Goal: Task Accomplishment & Management: Complete application form

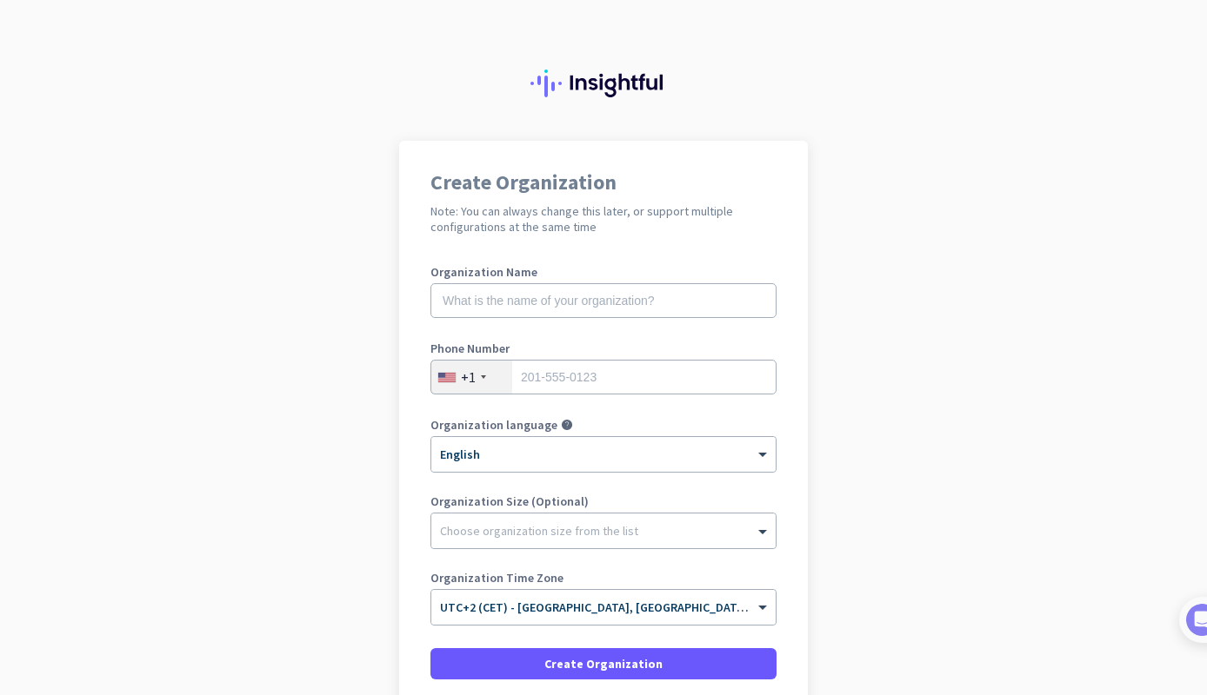
scroll to position [36, 0]
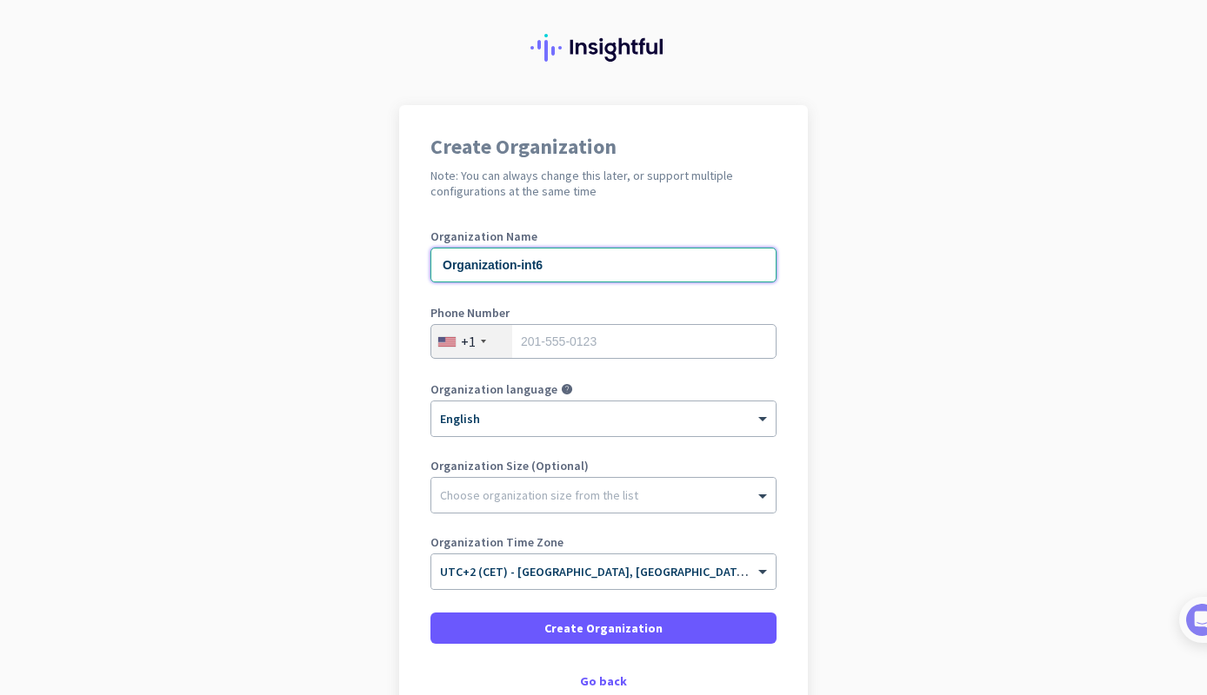
type input "Organization-int6"
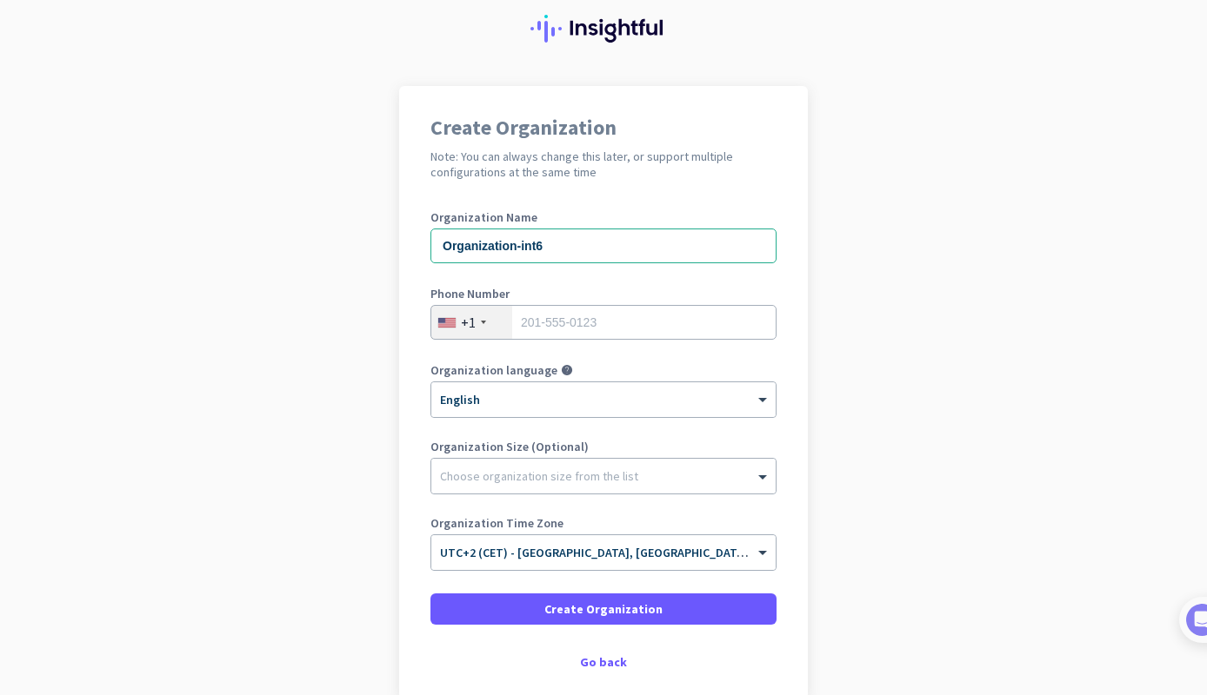
click at [488, 328] on div "+1" at bounding box center [471, 322] width 81 height 33
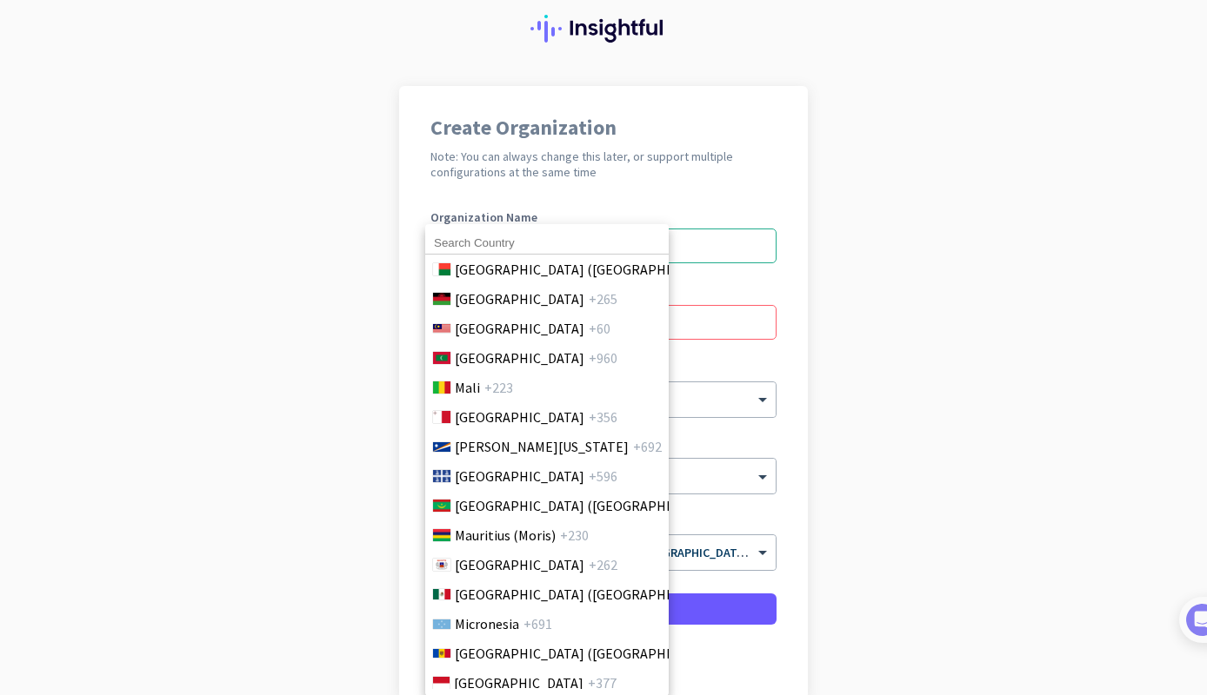
scroll to position [3055, 0]
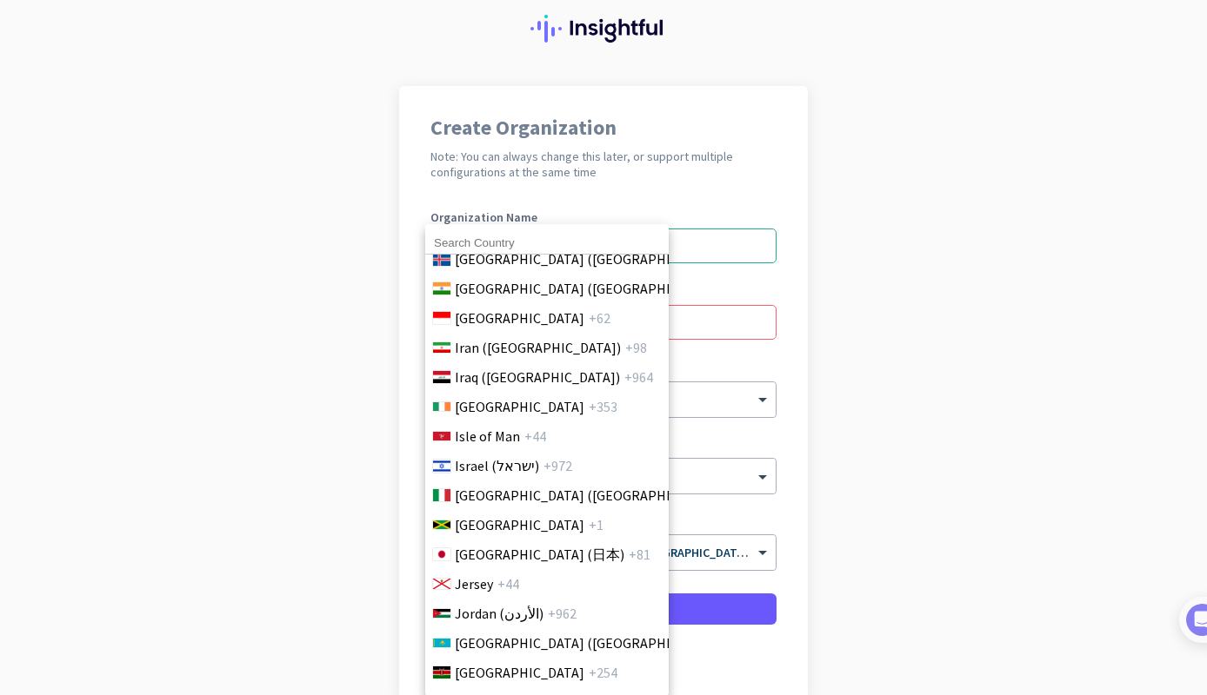
click at [485, 246] on input at bounding box center [546, 243] width 243 height 23
type input "f"
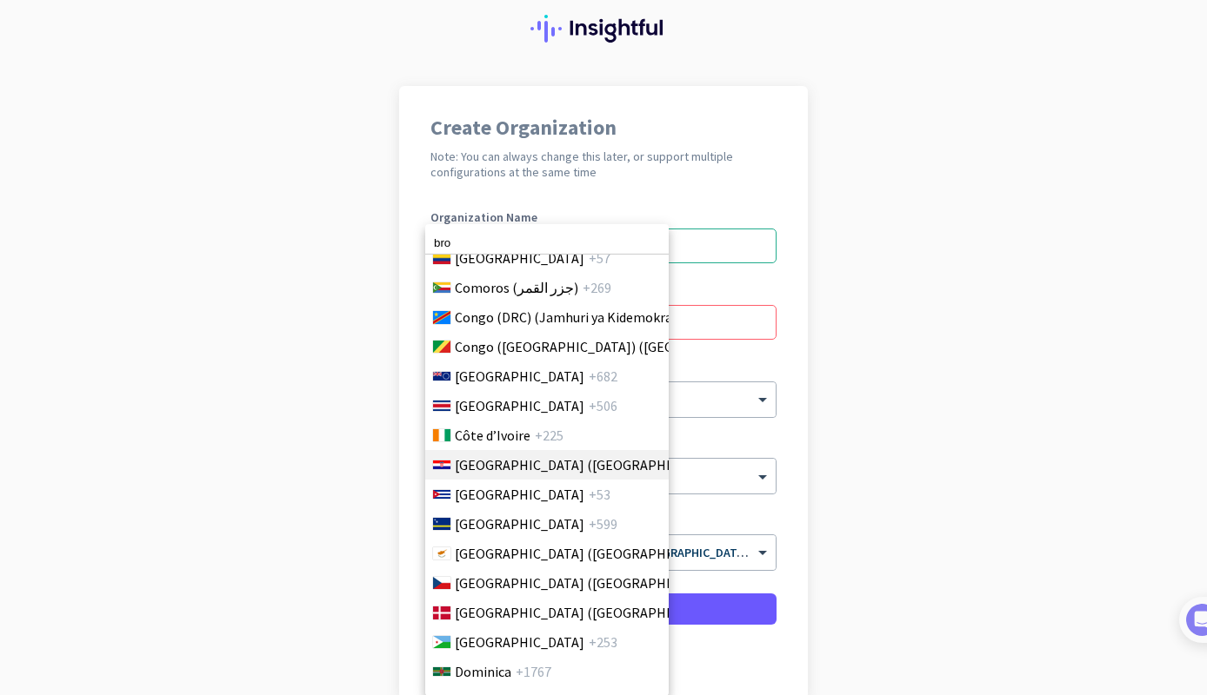
scroll to position [1607, 0]
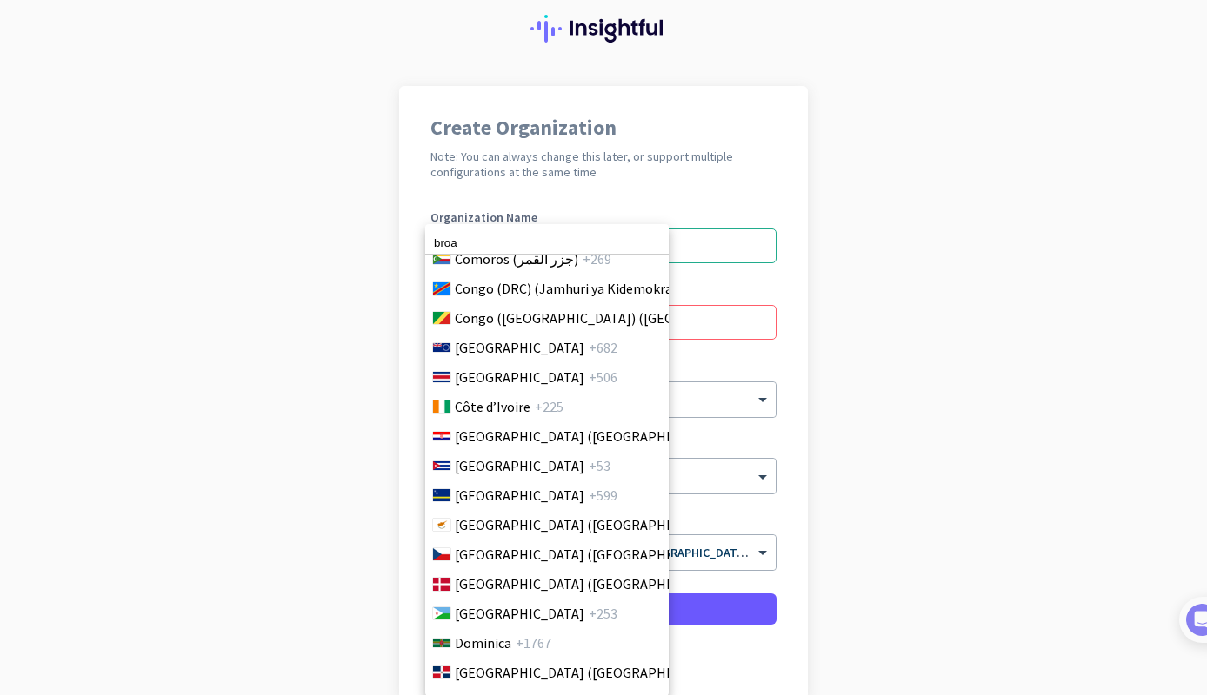
drag, startPoint x: 507, startPoint y: 245, endPoint x: 336, endPoint y: 239, distance: 171.4
click at [336, 239] on div "broa [GEOGRAPHIC_DATA] +1 [GEOGRAPHIC_DATA] ([GEOGRAPHIC_DATA]) +91 [GEOGRAPHIC…" at bounding box center [603, 347] width 1207 height 695
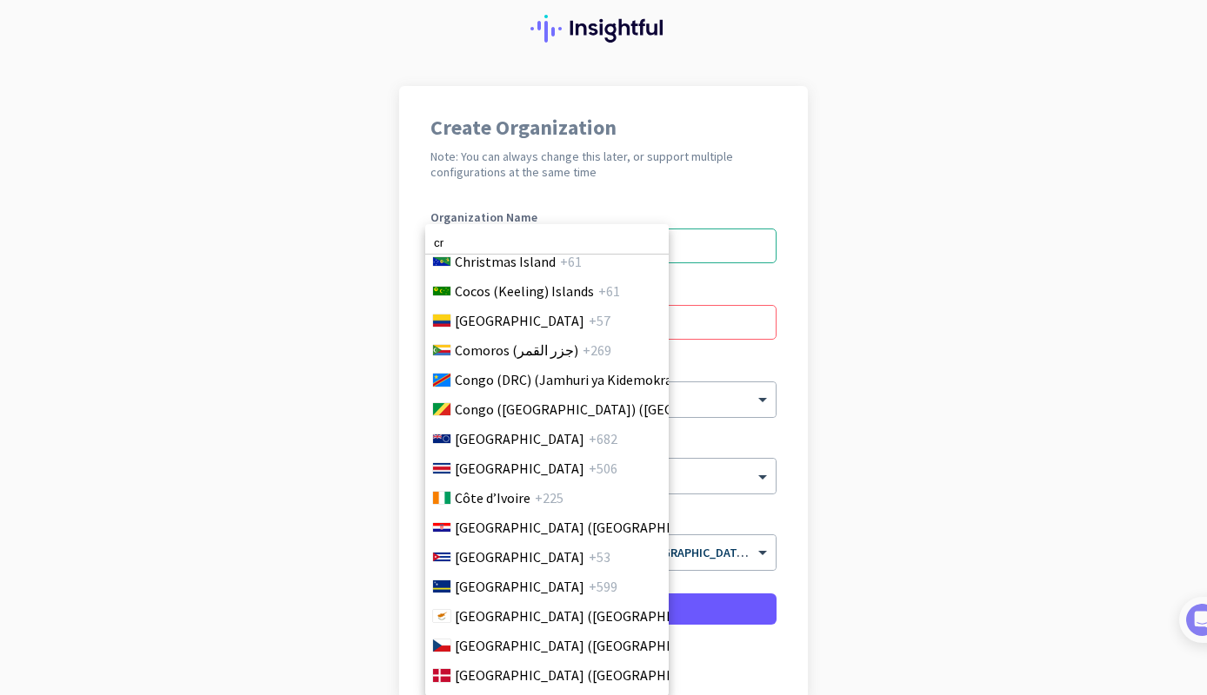
scroll to position [1519, 0]
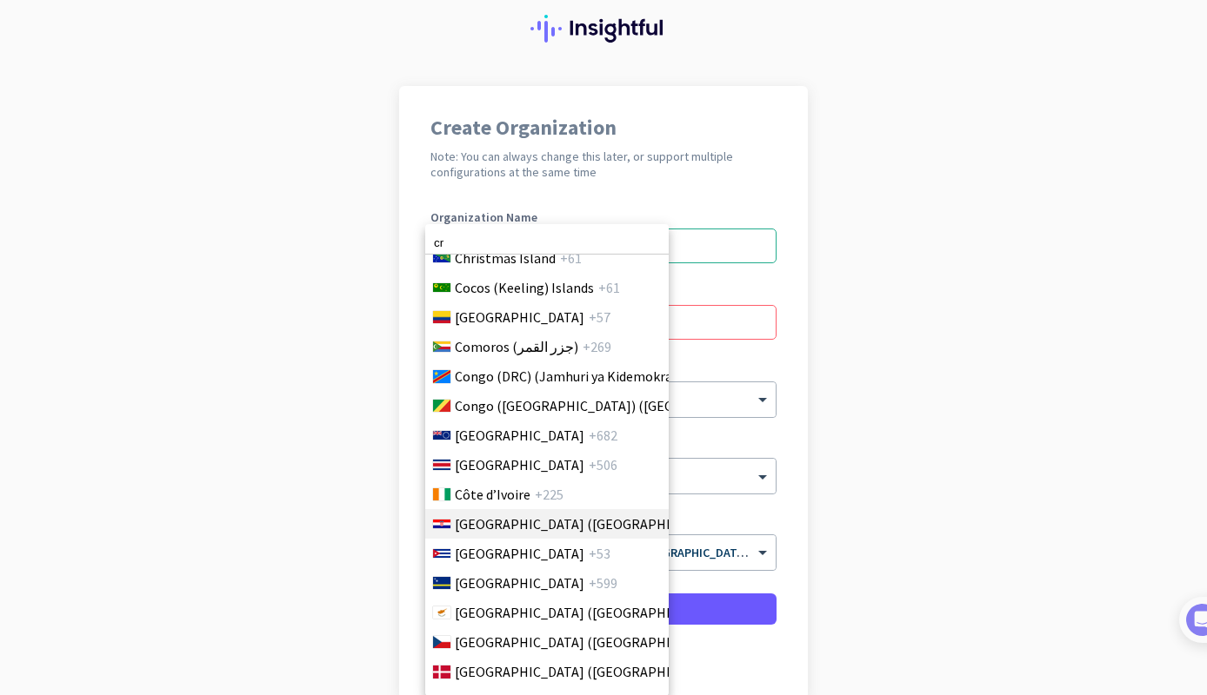
type input "cr"
click at [457, 527] on span "[GEOGRAPHIC_DATA] ([GEOGRAPHIC_DATA])" at bounding box center [590, 524] width 271 height 21
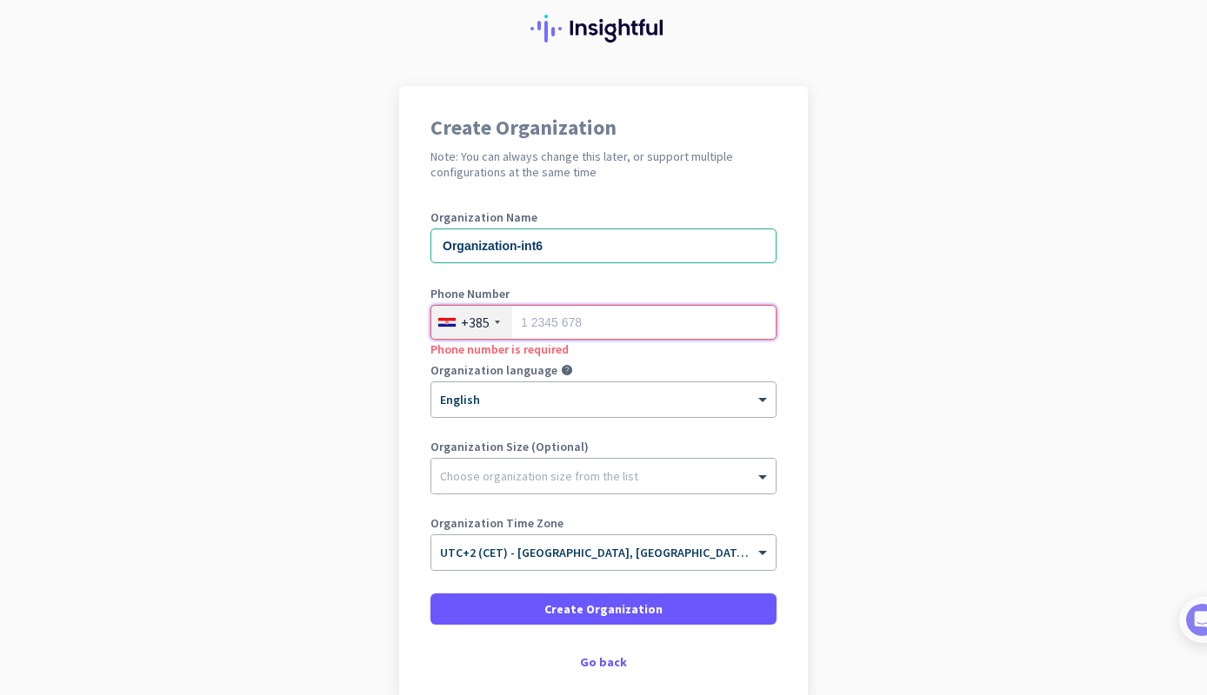
click at [635, 322] on input "tel" at bounding box center [603, 322] width 346 height 35
type input "919476611"
click at [727, 476] on div at bounding box center [603, 471] width 344 height 17
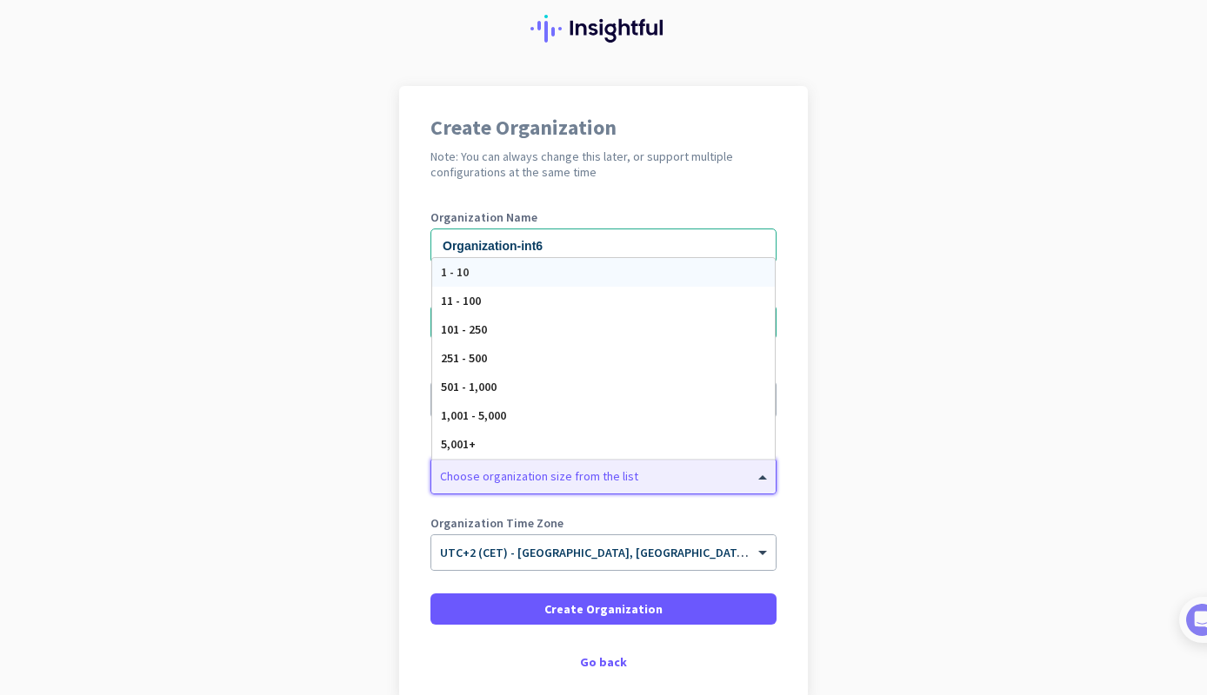
scroll to position [0, 0]
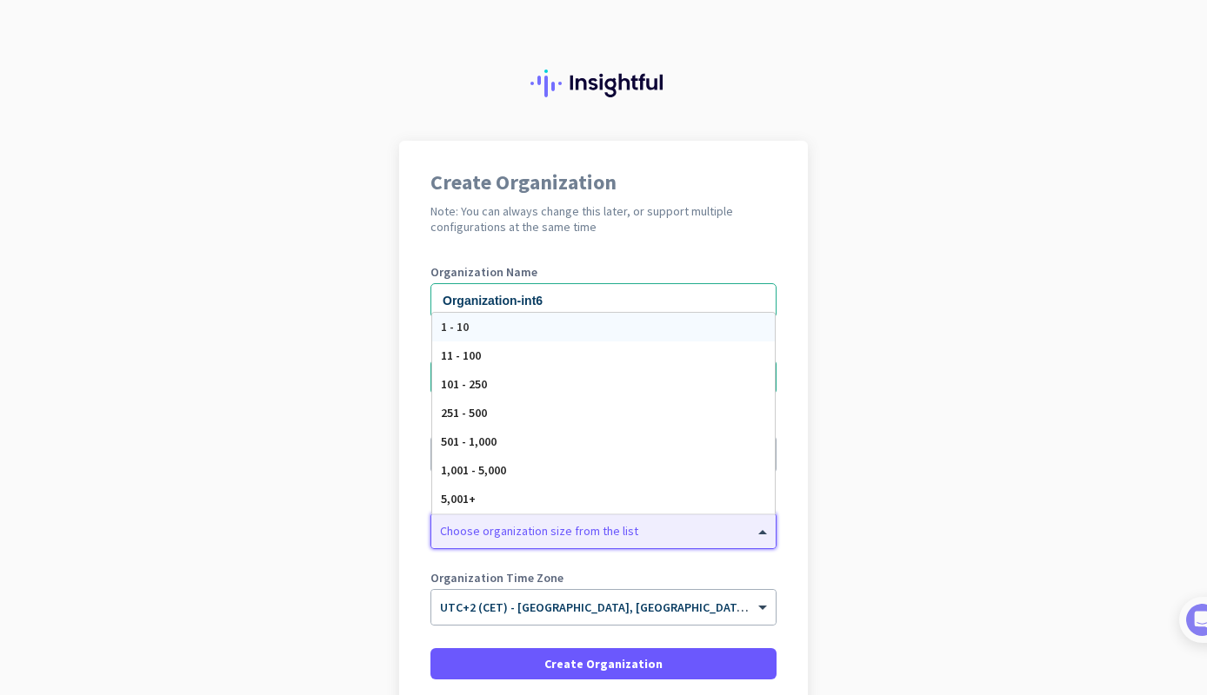
click at [566, 329] on div "1 - 10" at bounding box center [603, 327] width 343 height 29
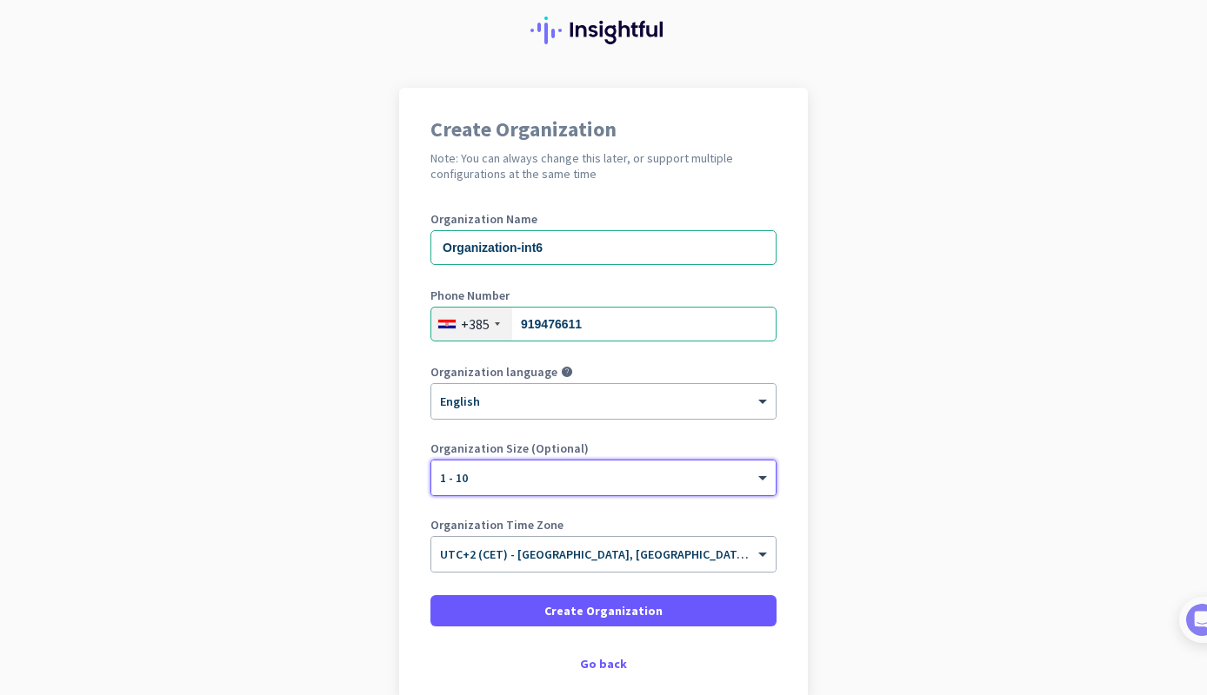
scroll to position [82, 0]
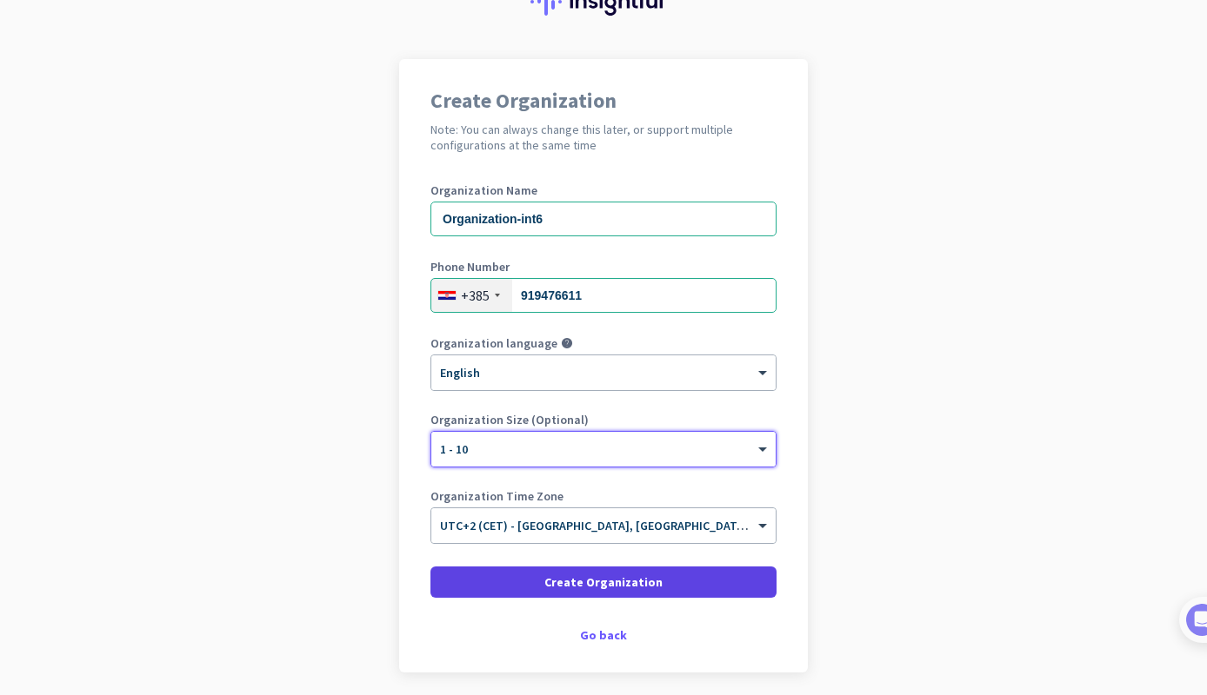
click at [552, 578] on span "Create Organization" at bounding box center [603, 582] width 118 height 17
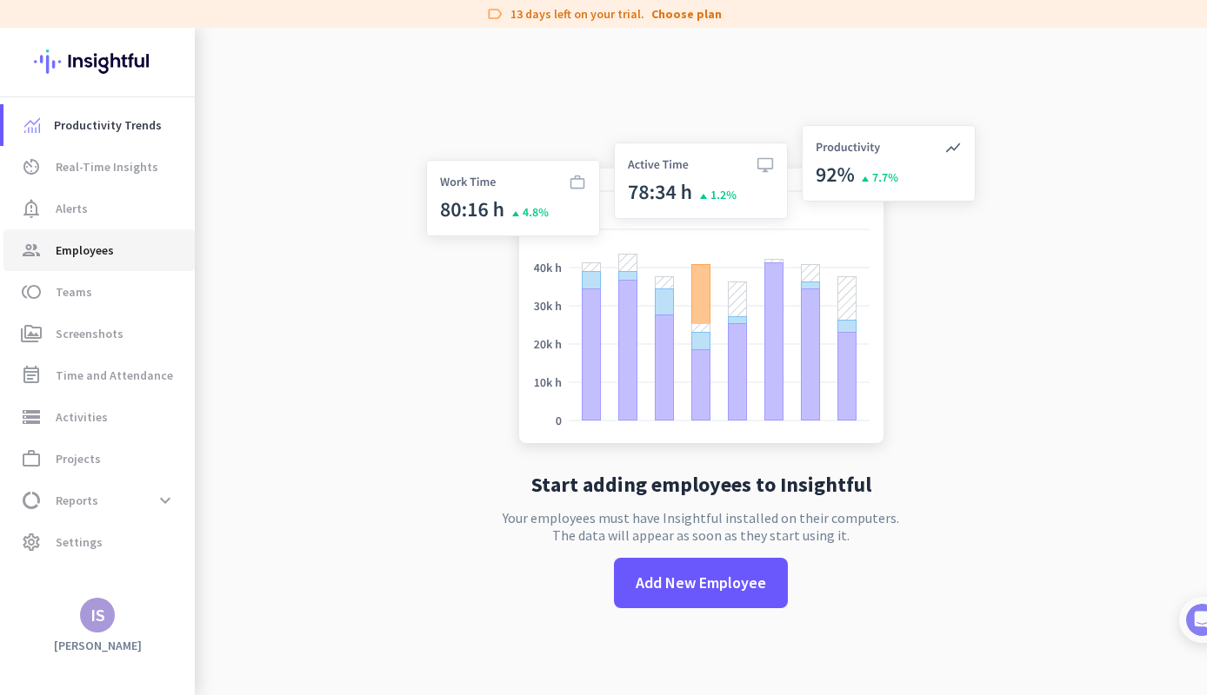
click at [123, 240] on span "group Employees" at bounding box center [98, 250] width 163 height 21
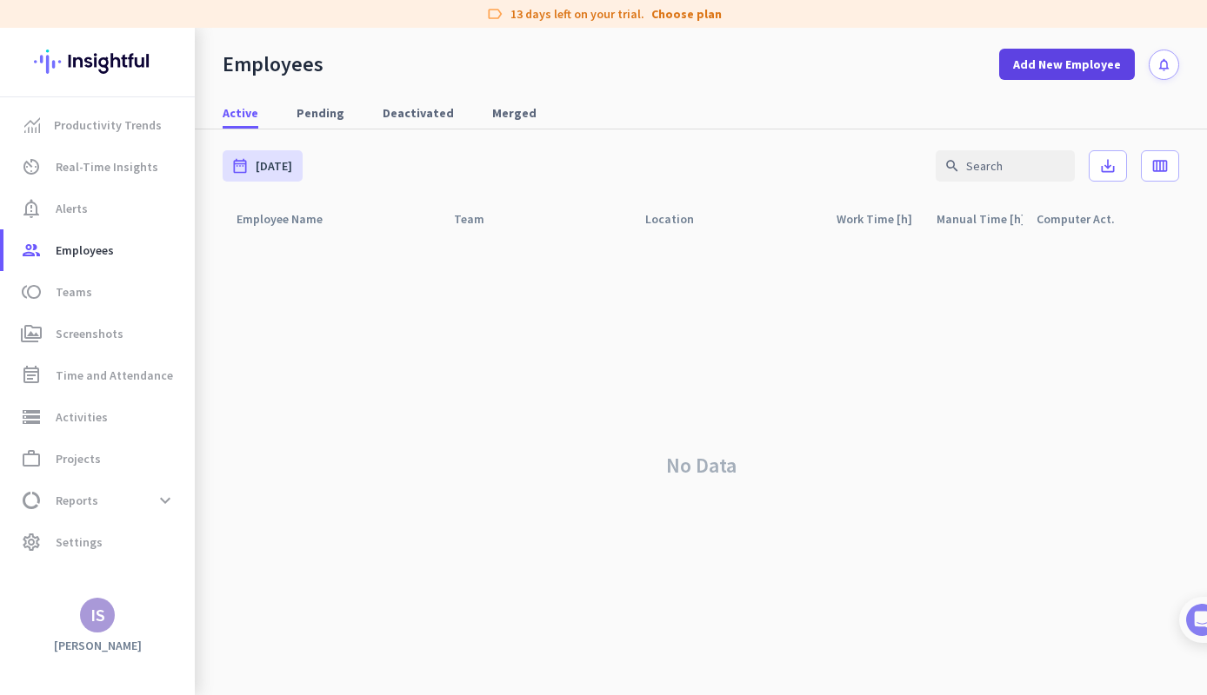
click at [1062, 69] on span "Add New Employee" at bounding box center [1067, 64] width 108 height 17
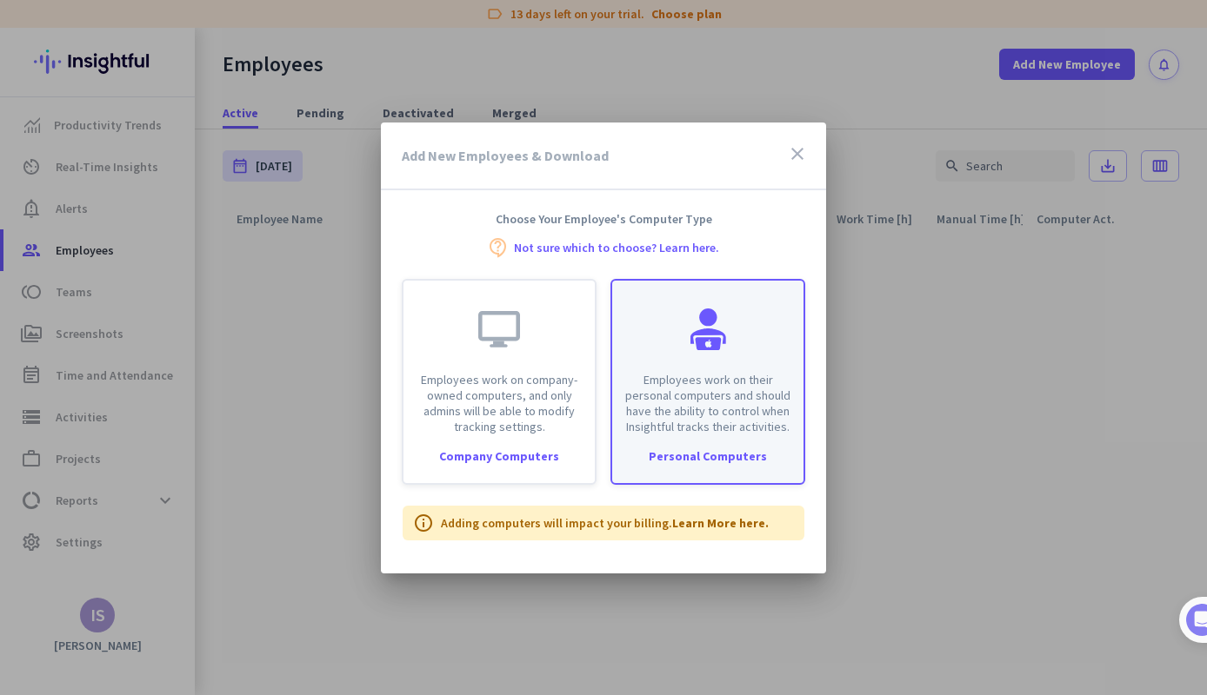
click at [702, 392] on p "Employees work on their personal computers and should have the ability to contr…" at bounding box center [707, 403] width 170 height 63
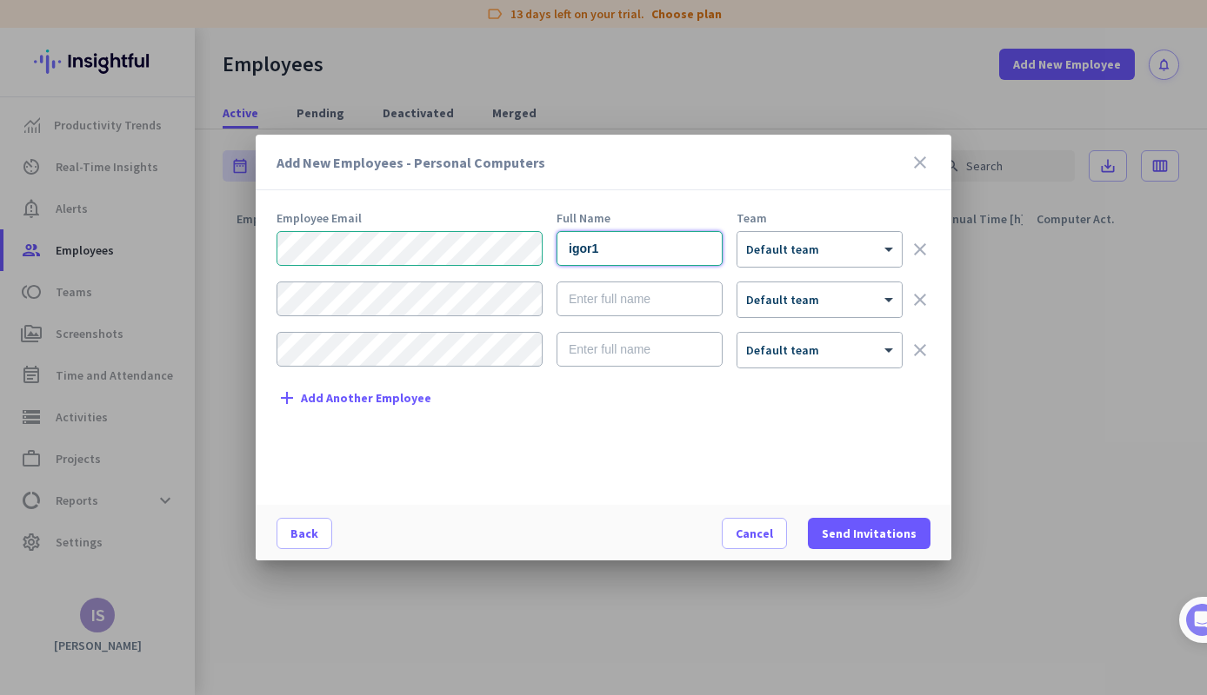
type input "igor1"
click at [219, 236] on div "Add New Employees - Personal Computers close Employee Email Full Name Team igor…" at bounding box center [603, 347] width 1207 height 695
click at [255, 303] on div "Add New Employees - Personal Computers close Employee Email Full Name Team igor…" at bounding box center [603, 347] width 1207 height 695
type input "igor2"
type input "igor3"
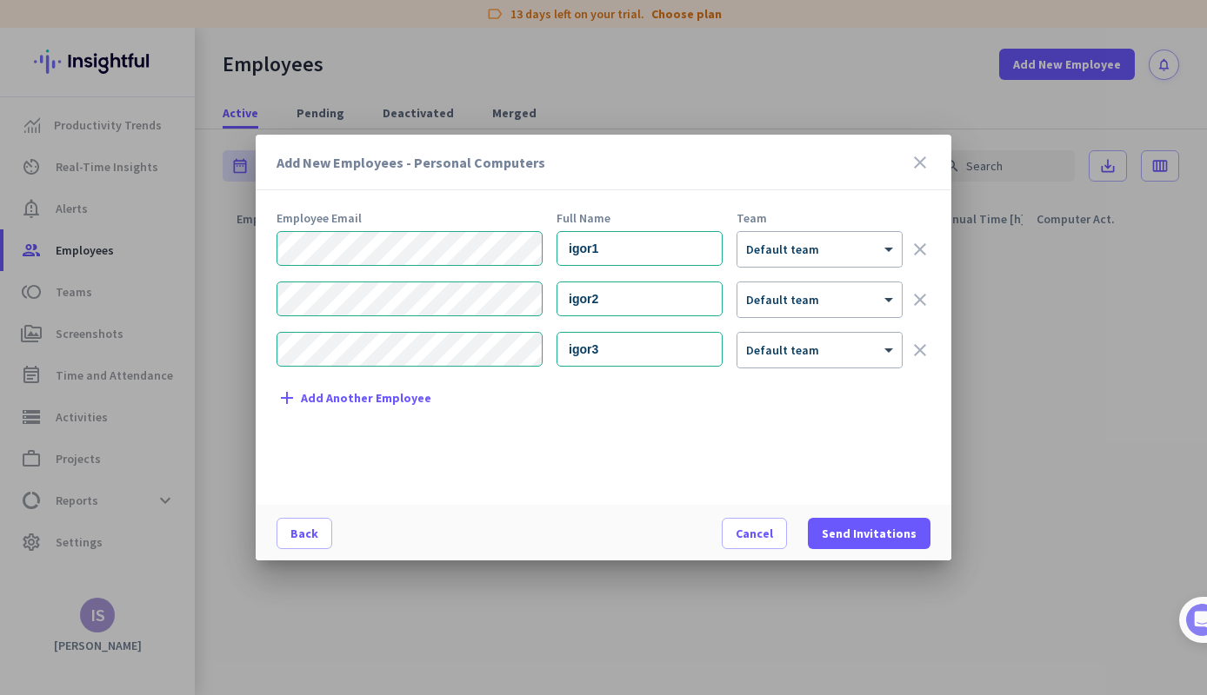
click at [722, 407] on div "Employee Email Full Name Team igor1 × Default team clear igor2 × Default team c…" at bounding box center [610, 350] width 668 height 276
click at [814, 264] on div "× Default team" at bounding box center [819, 249] width 164 height 35
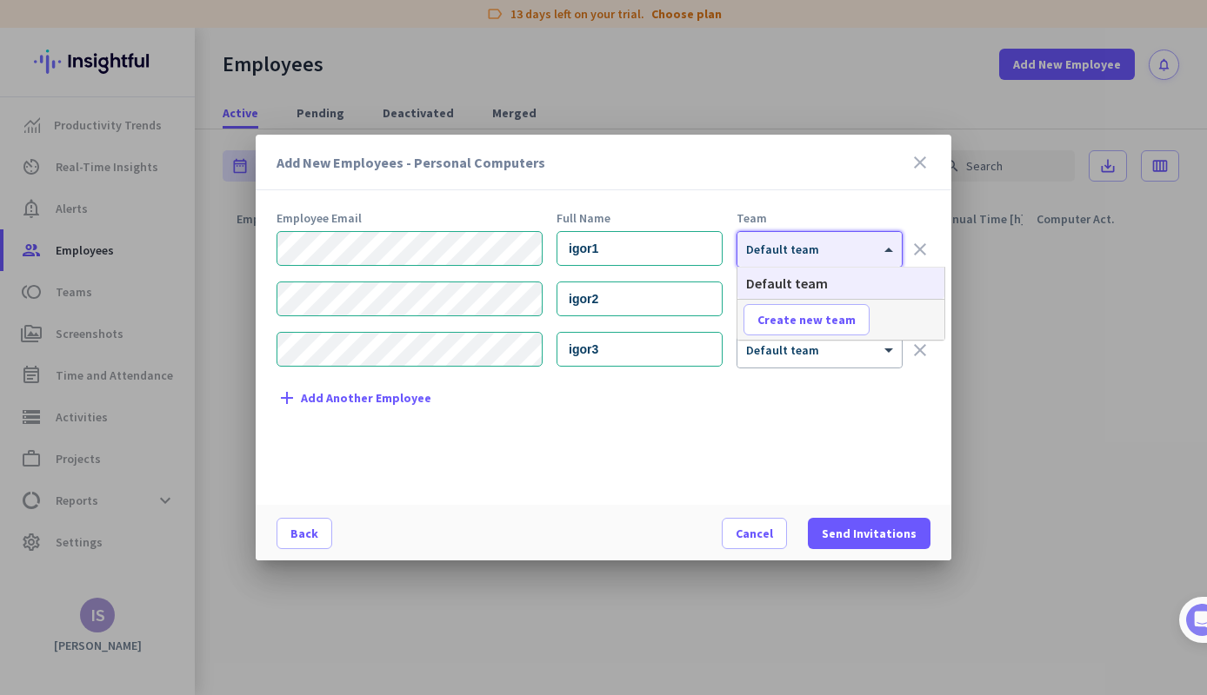
click at [826, 203] on div "Add New Employees - Personal Computers close Employee Email Full Name Team igor…" at bounding box center [603, 348] width 695 height 426
click at [833, 236] on div at bounding box center [819, 243] width 164 height 15
click at [834, 186] on div "Add New Employees - Personal Computers close" at bounding box center [603, 163] width 695 height 56
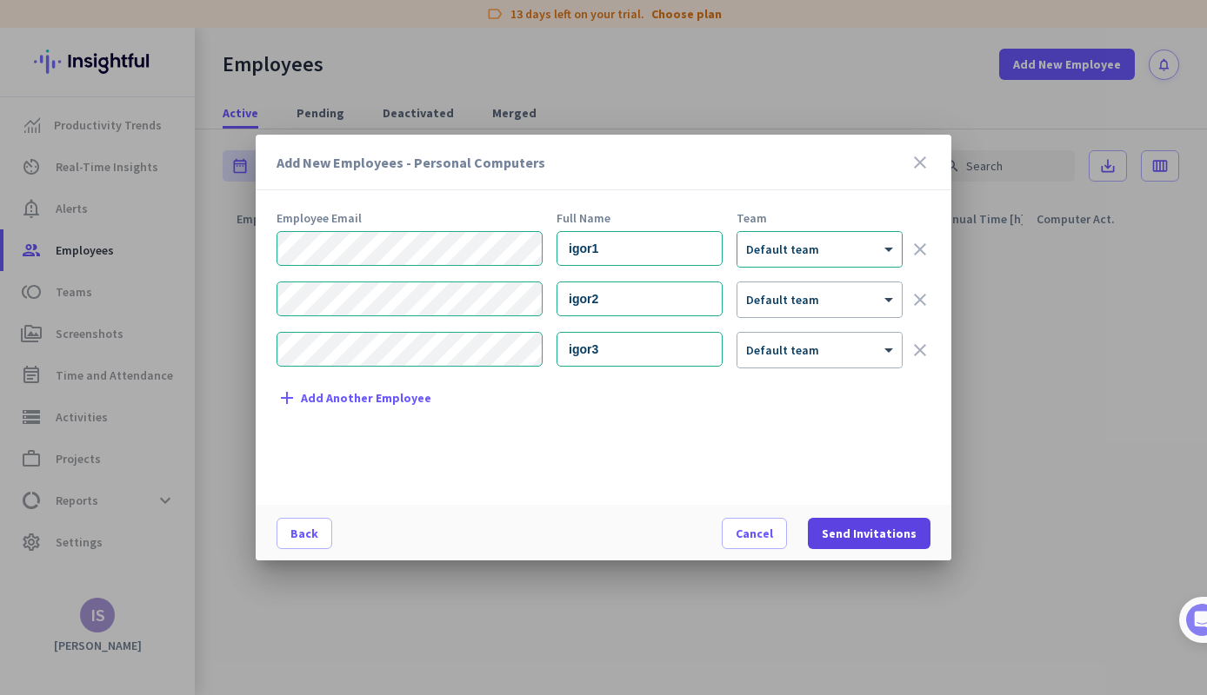
click at [888, 529] on span "Send Invitations" at bounding box center [869, 533] width 95 height 17
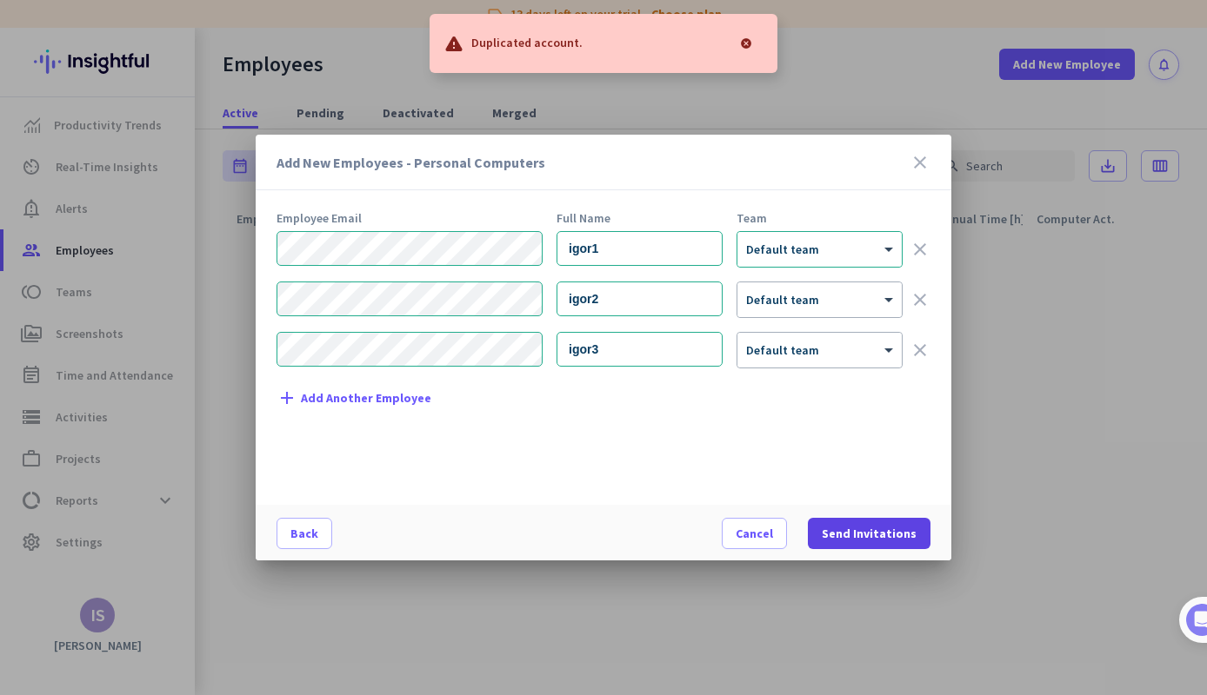
click at [851, 538] on span "Send Invitations" at bounding box center [869, 533] width 95 height 17
click at [836, 530] on span "Send Invitations" at bounding box center [869, 533] width 95 height 17
click at [859, 532] on span "Send Invitations" at bounding box center [869, 533] width 95 height 17
click at [887, 532] on span "Send Invitations" at bounding box center [869, 533] width 95 height 17
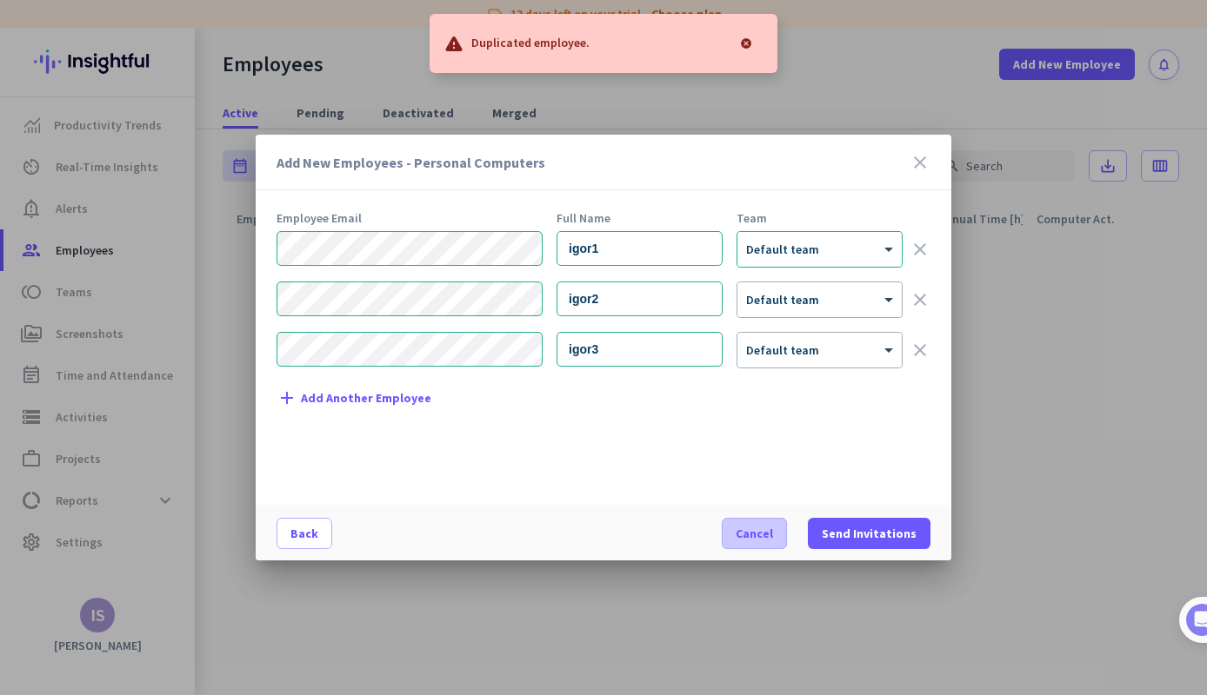
click at [758, 540] on span "Cancel" at bounding box center [753, 533] width 37 height 17
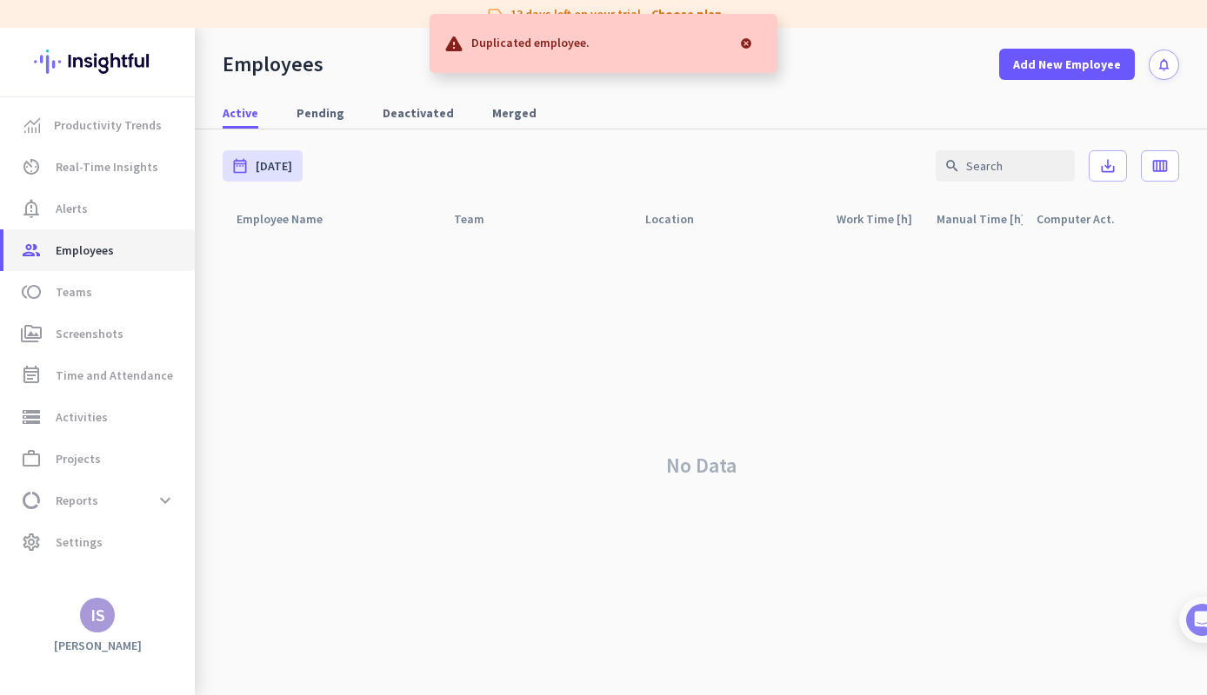
click at [88, 256] on span "Employees" at bounding box center [85, 250] width 58 height 21
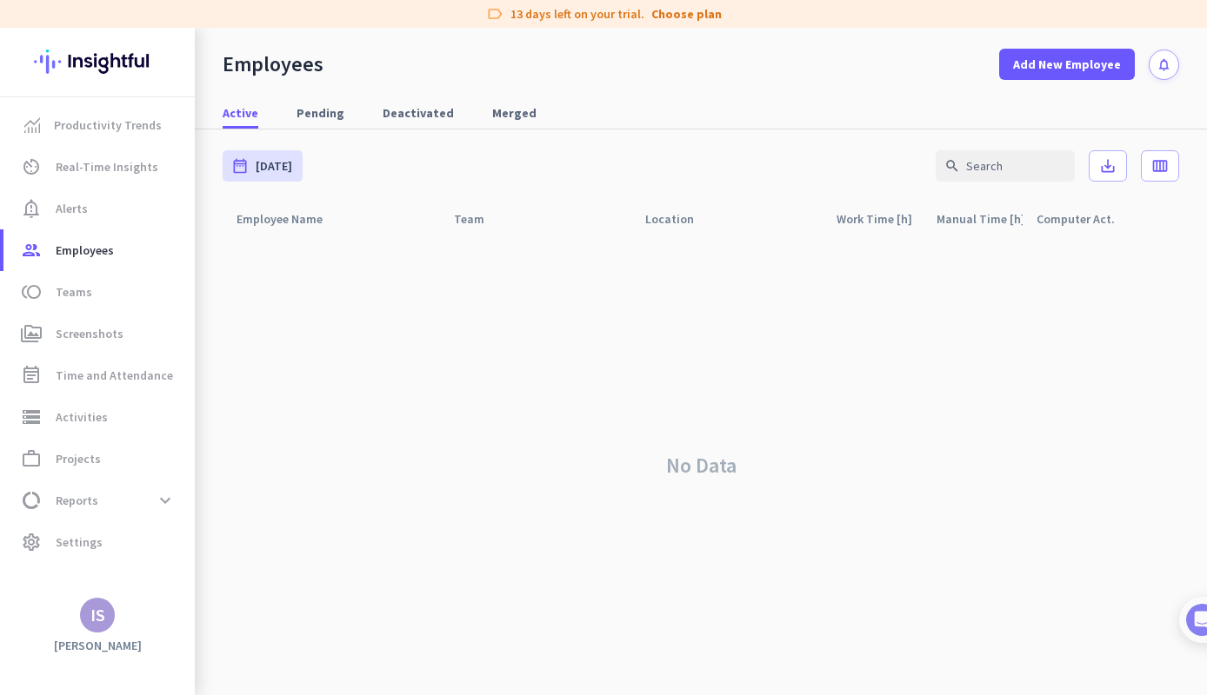
click at [349, 360] on div "No Data" at bounding box center [701, 466] width 956 height 460
click at [104, 243] on span "Employees" at bounding box center [85, 250] width 58 height 21
